Goal: Find specific page/section: Find specific page/section

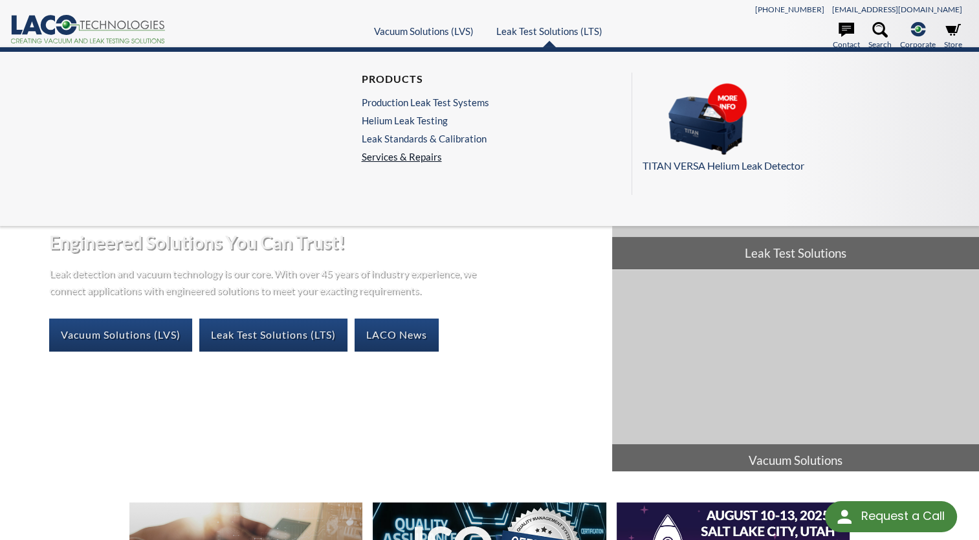
click at [410, 157] on link "Services & Repairs" at bounding box center [428, 157] width 134 height 12
select select "Language Translate Widget"
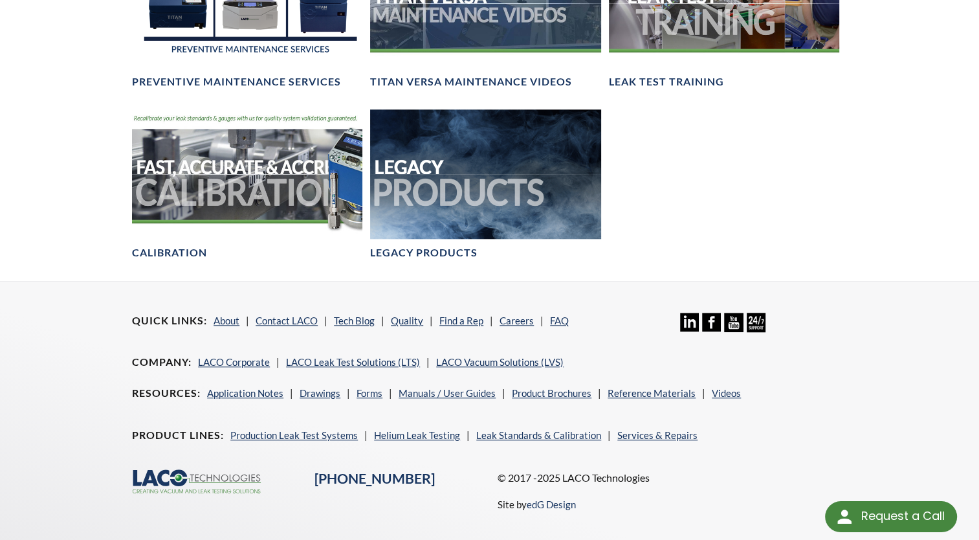
scroll to position [1127, 0]
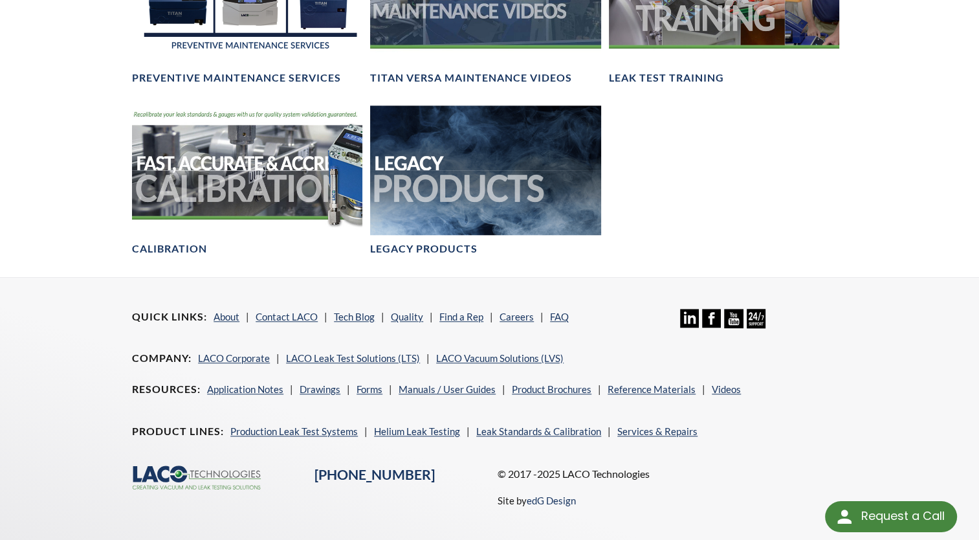
select select "Language Translate Widget"
